Goal: Information Seeking & Learning: Learn about a topic

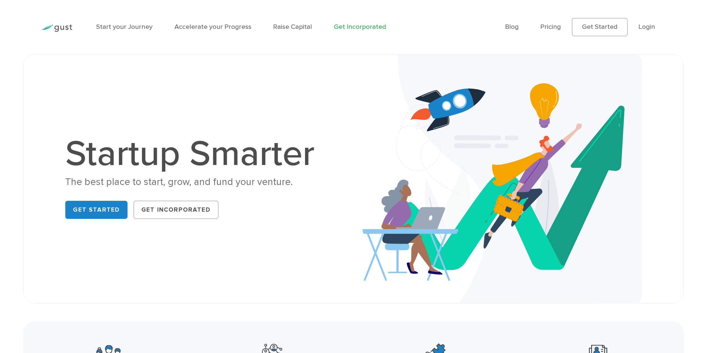
click at [353, 28] on link "Get Incorporated" at bounding box center [360, 27] width 52 height 8
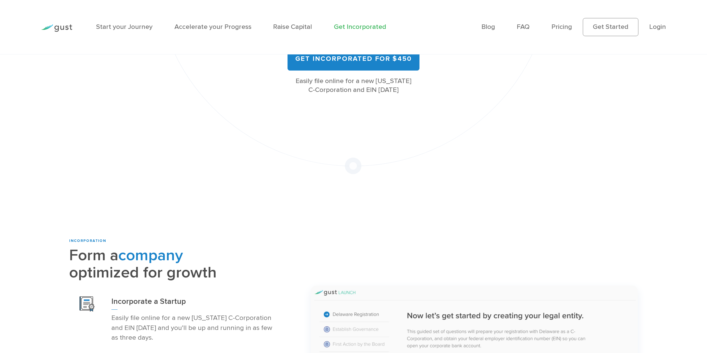
scroll to position [83, 0]
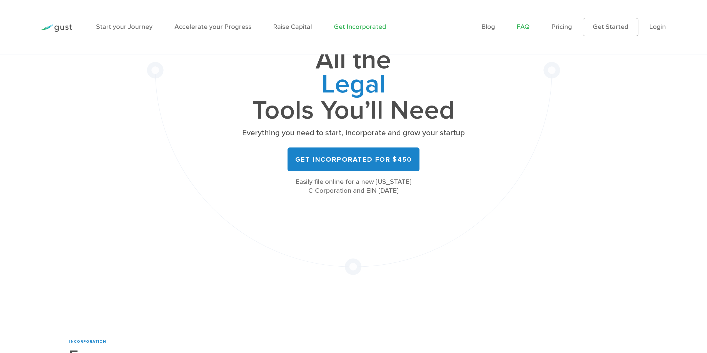
click at [527, 26] on link "FAQ" at bounding box center [523, 27] width 13 height 8
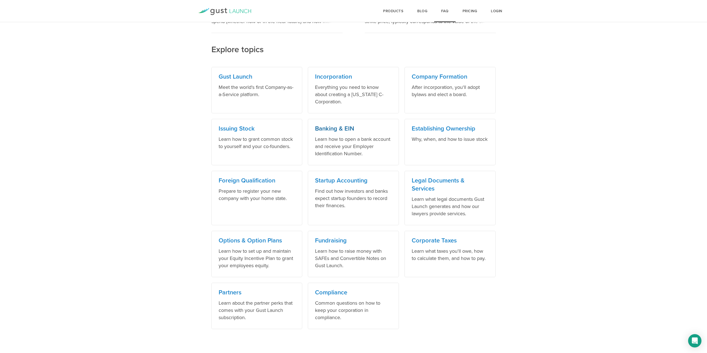
scroll to position [230, 0]
